Goal: Register for event/course

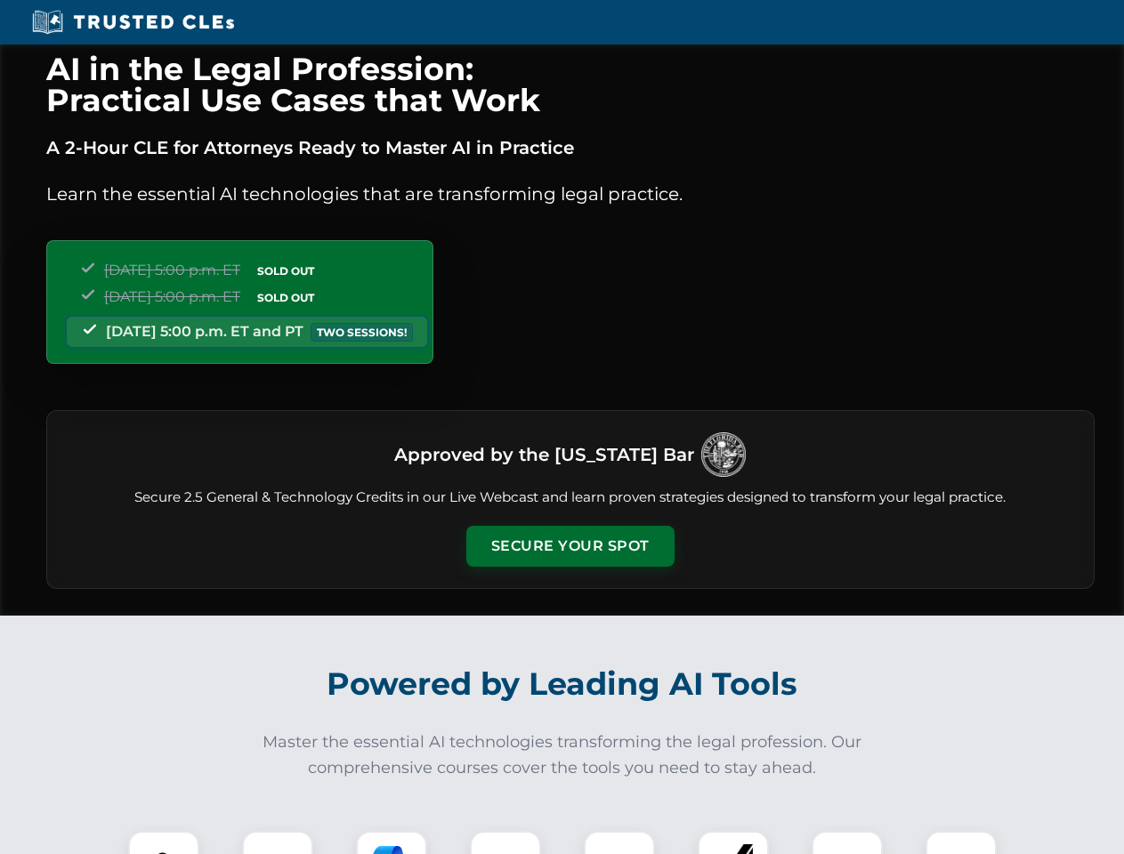
click at [569, 546] on button "Secure Your Spot" at bounding box center [570, 546] width 208 height 41
click at [164, 843] on img at bounding box center [164, 867] width 52 height 52
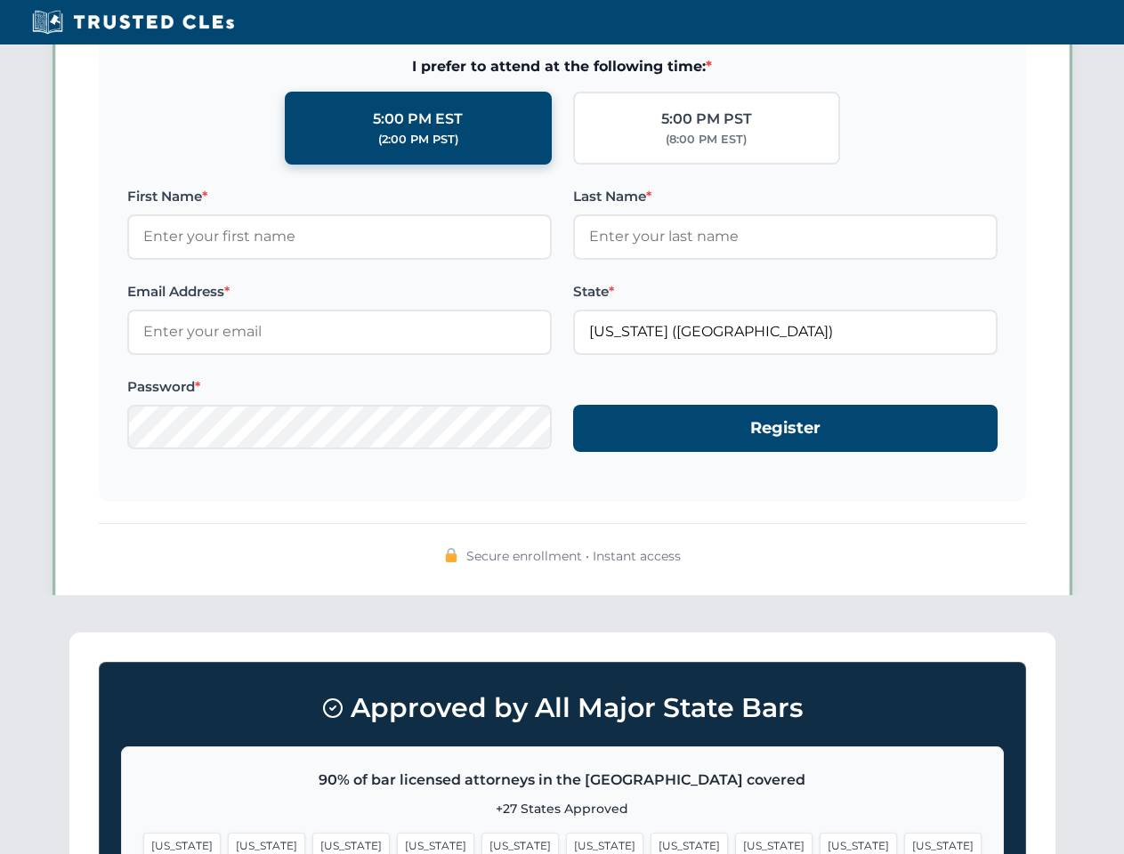
click at [650, 843] on span "[US_STATE]" at bounding box center [688, 846] width 77 height 26
click at [819, 843] on span "[US_STATE]" at bounding box center [857, 846] width 77 height 26
